Goal: Information Seeking & Learning: Check status

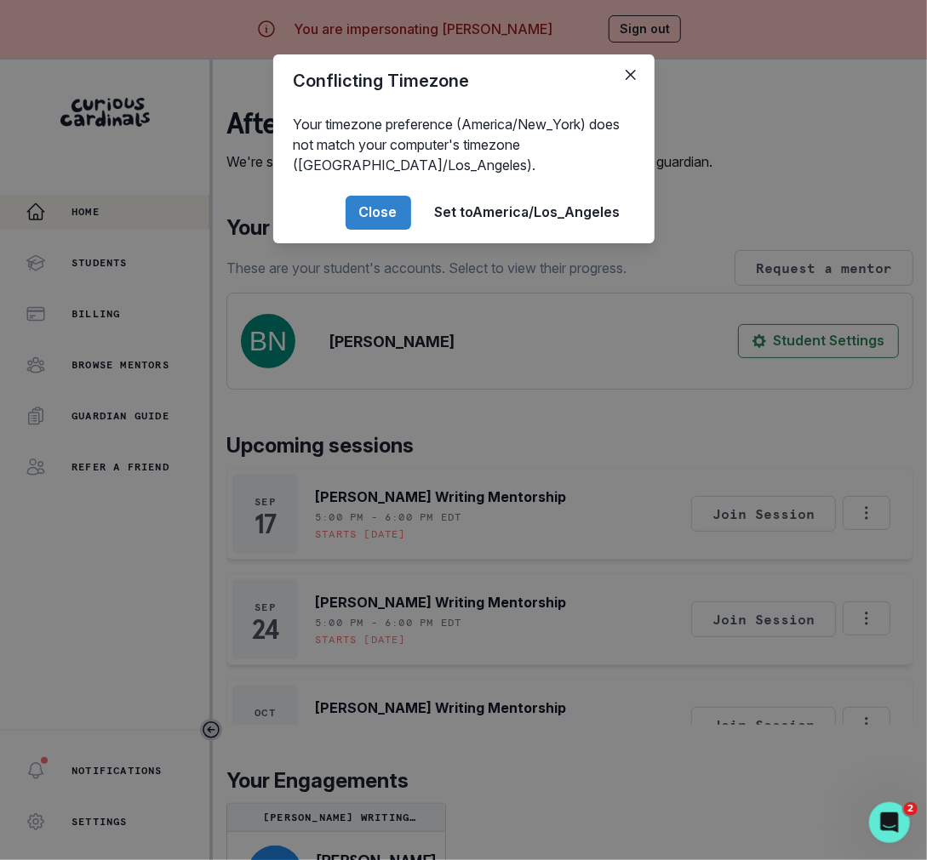
click at [751, 397] on div "Conflicting Timezone Your timezone preference (America/New_York) does not match…" at bounding box center [463, 430] width 927 height 860
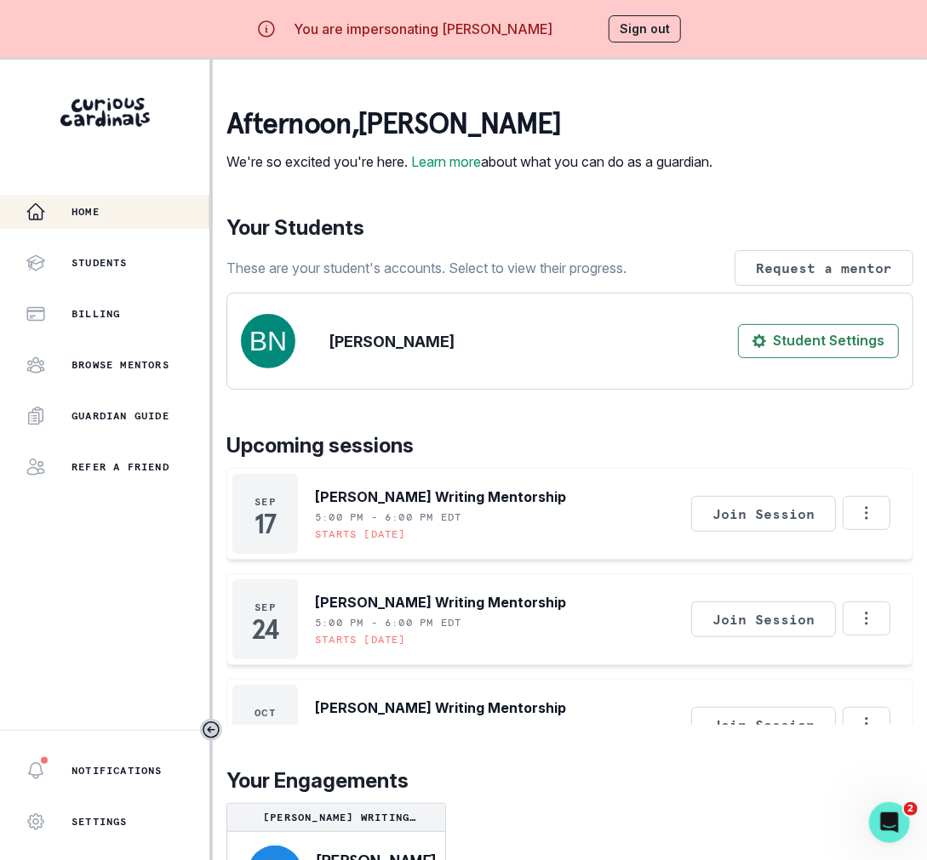
scroll to position [82, 0]
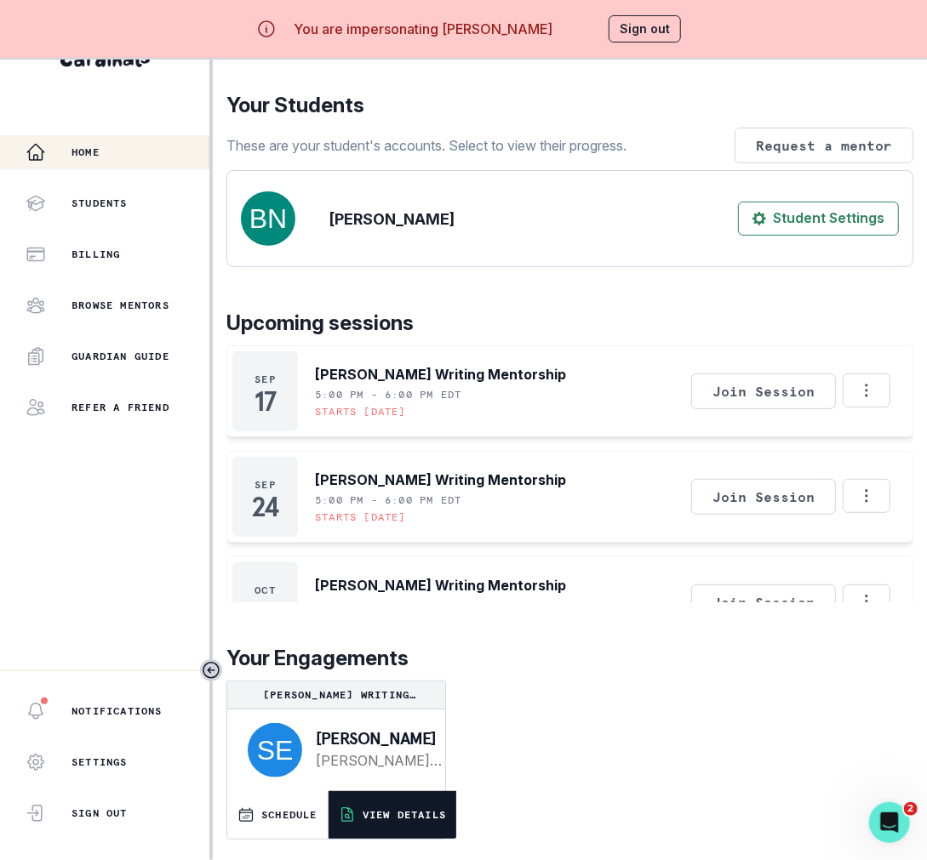
click at [396, 793] on button "VIEW DETAILS" at bounding box center [392, 815] width 128 height 48
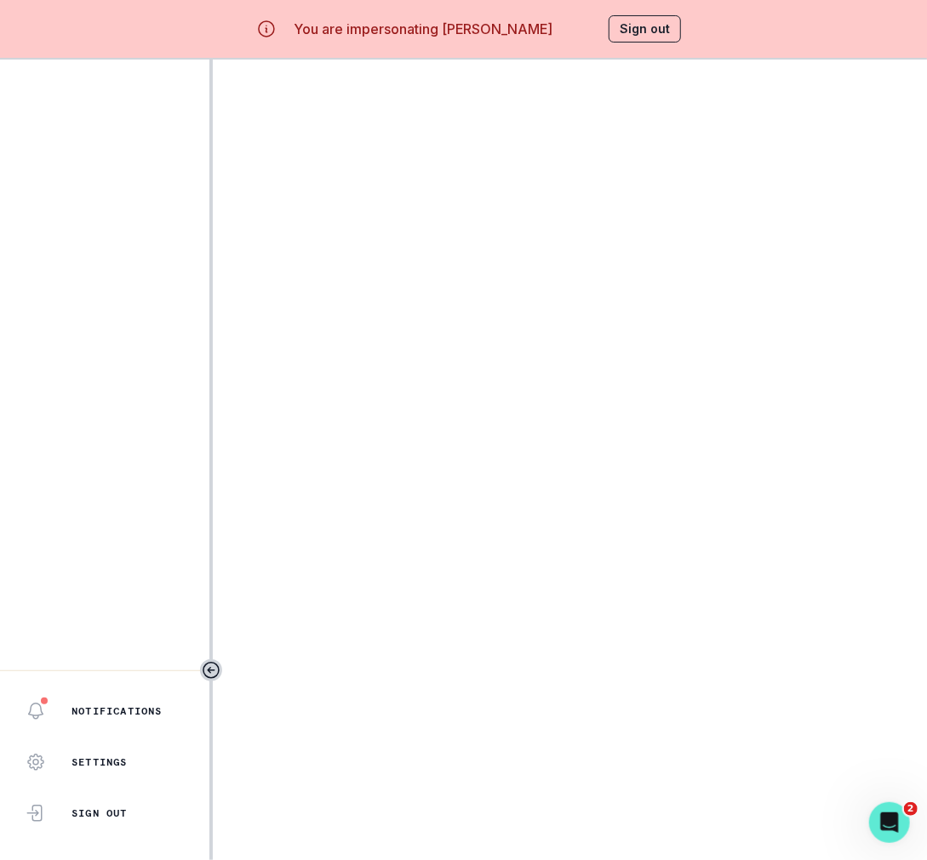
scroll to position [2, 0]
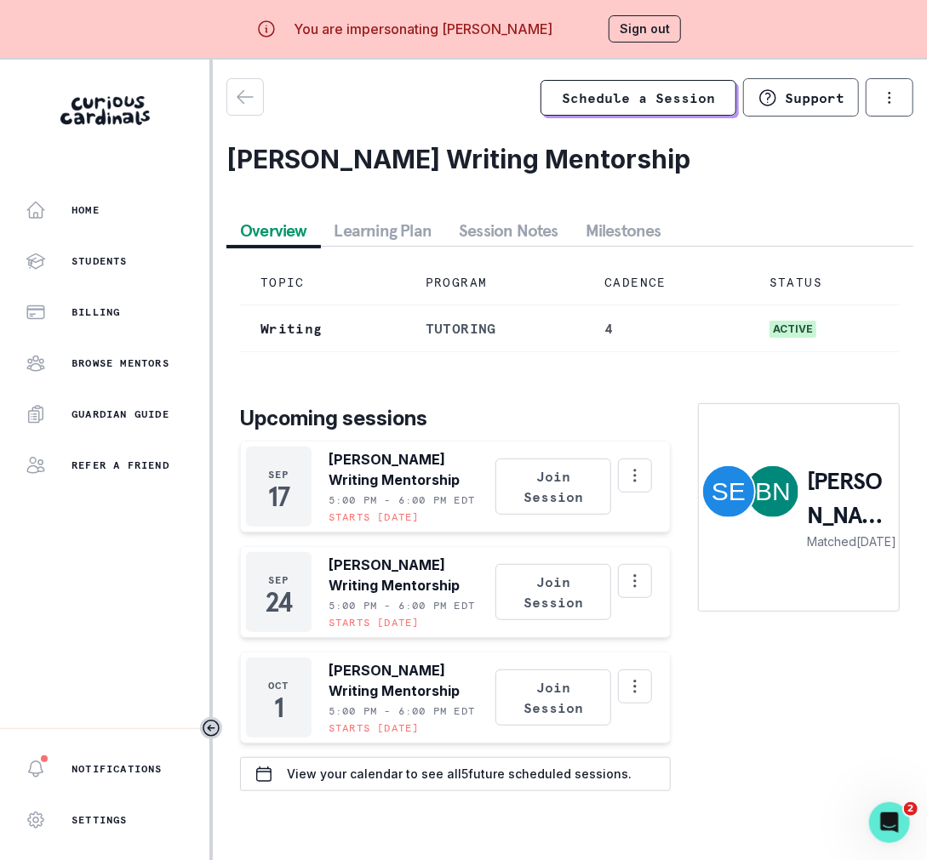
click at [539, 237] on button "Session Notes" at bounding box center [508, 230] width 127 height 31
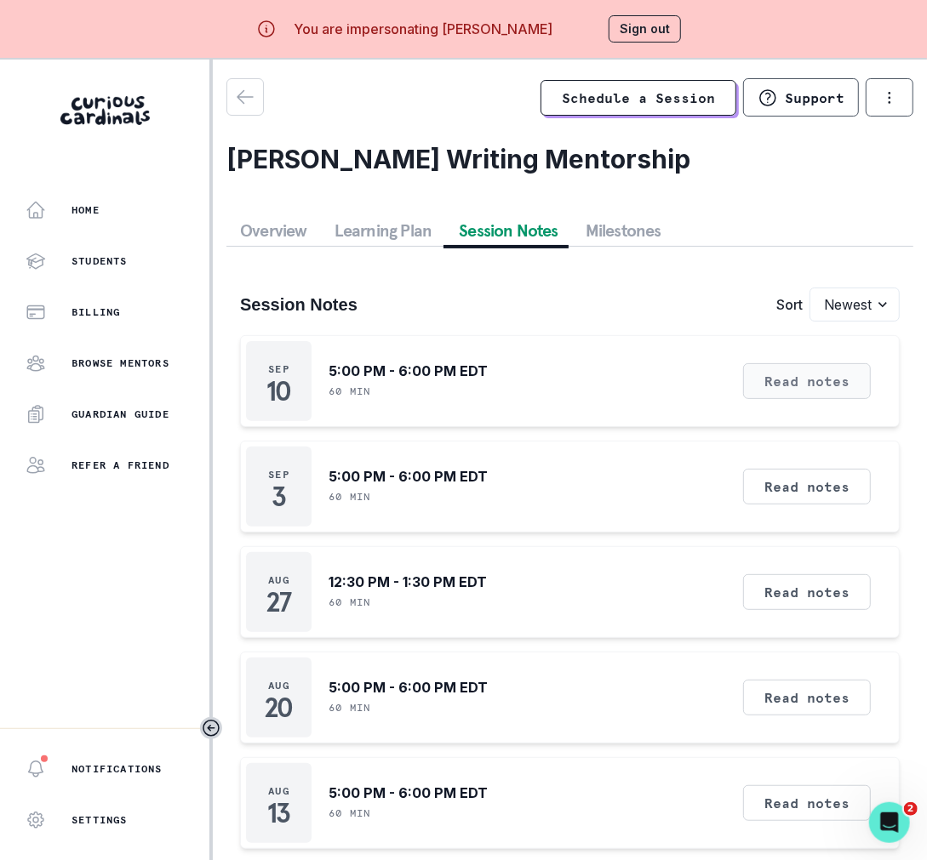
click at [758, 369] on button "Read notes" at bounding box center [807, 381] width 128 height 36
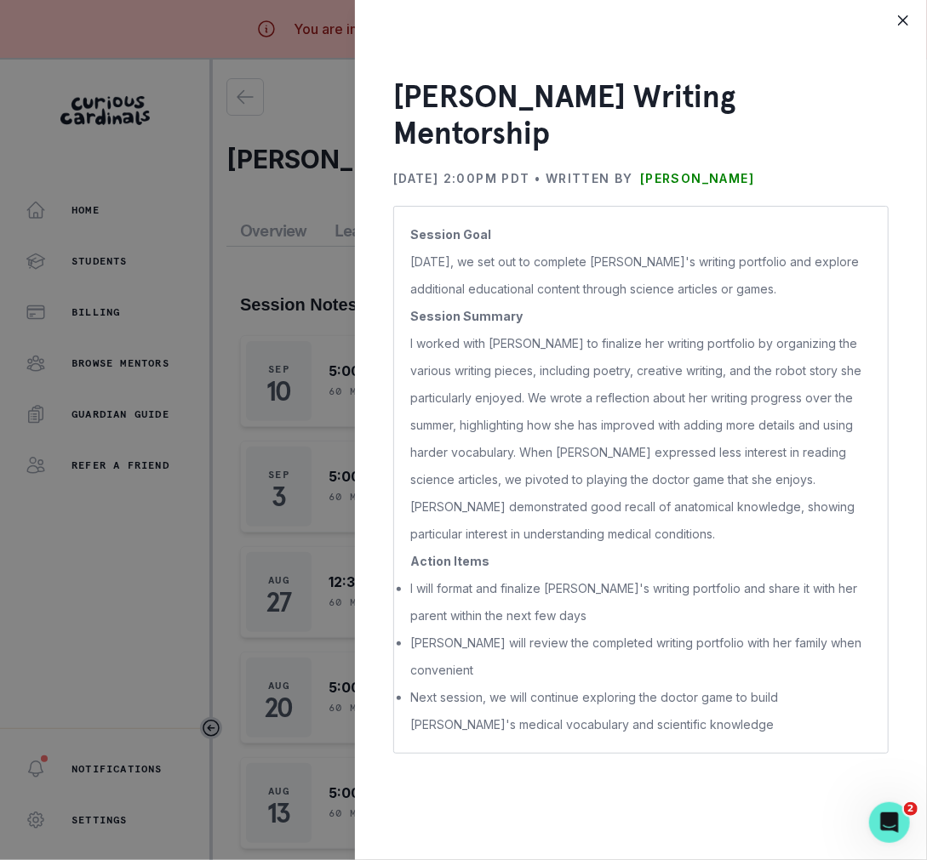
click at [291, 277] on div "[PERSON_NAME] Writing Mentorship [DATE] 2:00PM PDT • Written by [PERSON_NAME] S…" at bounding box center [463, 430] width 927 height 860
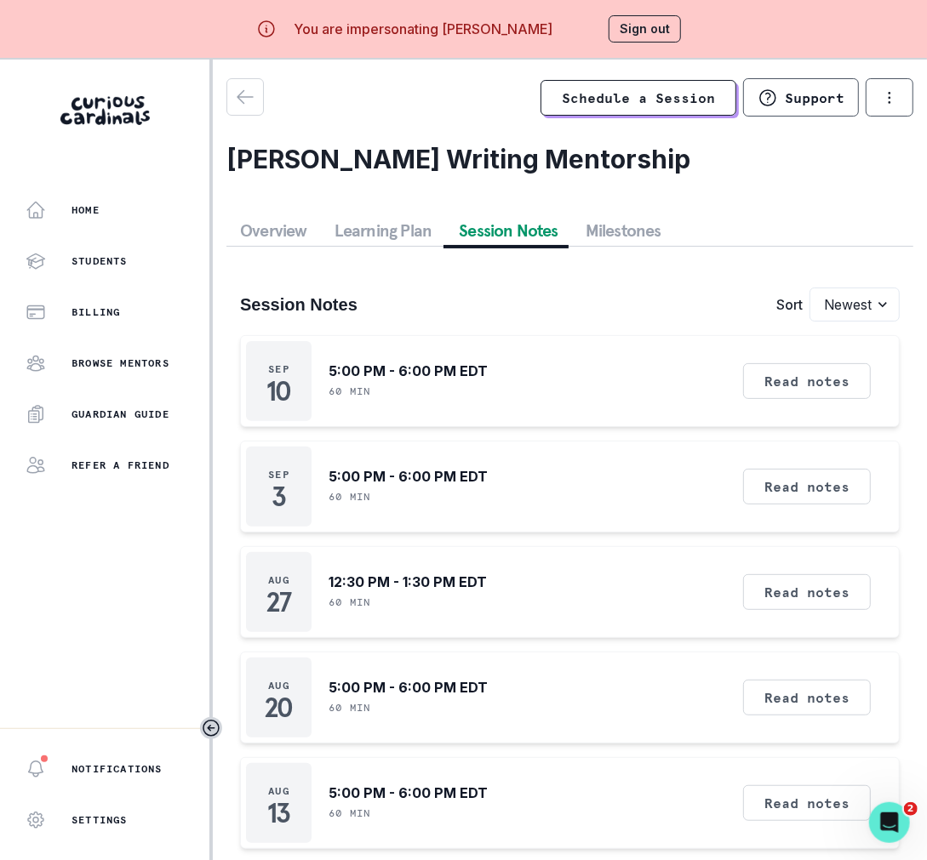
click at [662, 19] on button "Sign out" at bounding box center [644, 28] width 72 height 27
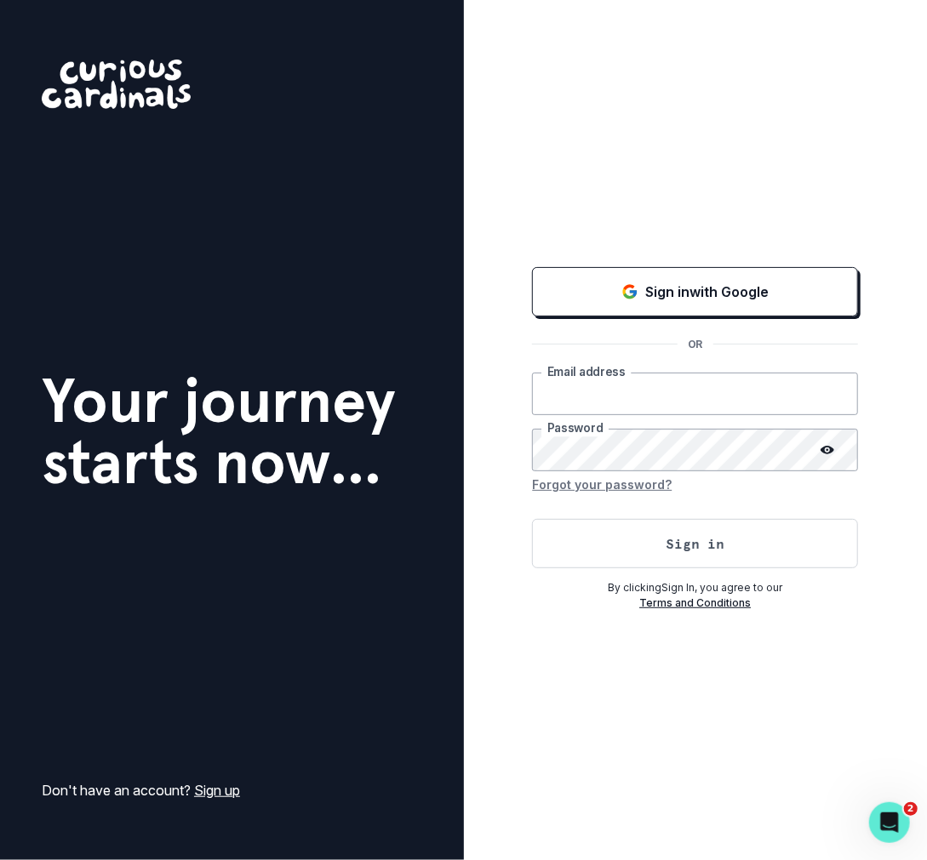
type input "[PERSON_NAME][EMAIL_ADDRESS][DOMAIN_NAME]"
click at [727, 548] on button "Sign in" at bounding box center [695, 543] width 326 height 49
